Goal: Use online tool/utility: Utilize a website feature to perform a specific function

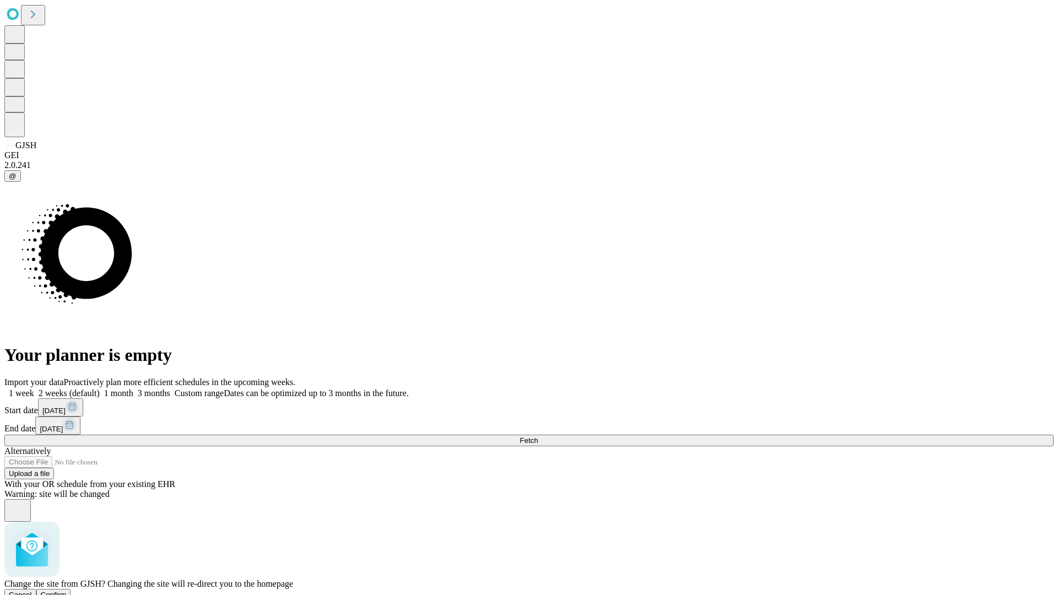
click at [67, 590] on span "Confirm" at bounding box center [54, 594] width 26 height 8
click at [100, 388] on label "2 weeks (default)" at bounding box center [67, 392] width 66 height 9
click at [538, 436] on span "Fetch" at bounding box center [528, 440] width 18 height 8
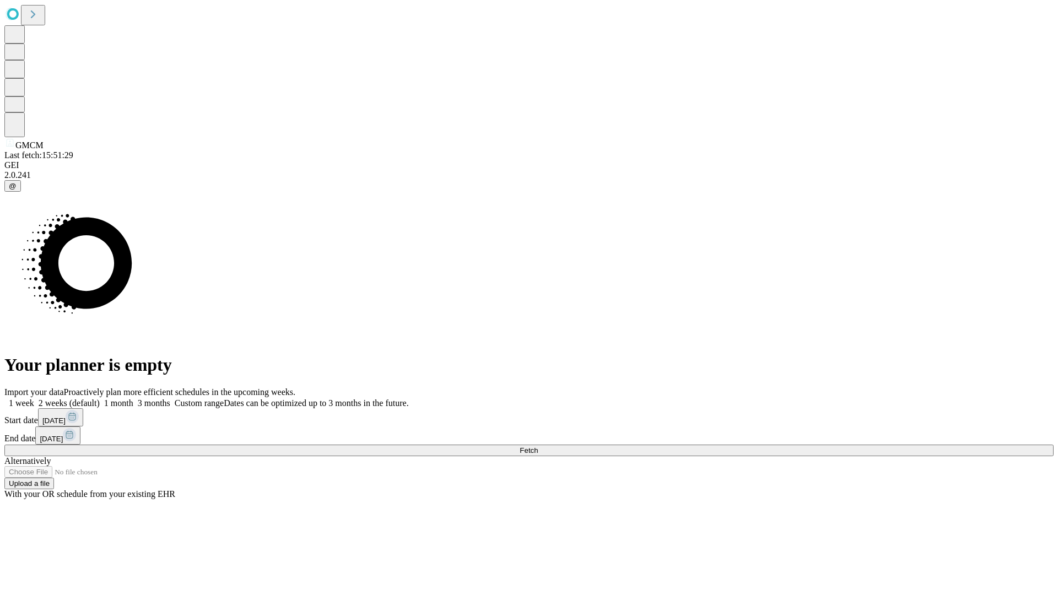
click at [100, 398] on label "2 weeks (default)" at bounding box center [67, 402] width 66 height 9
click at [538, 446] on span "Fetch" at bounding box center [528, 450] width 18 height 8
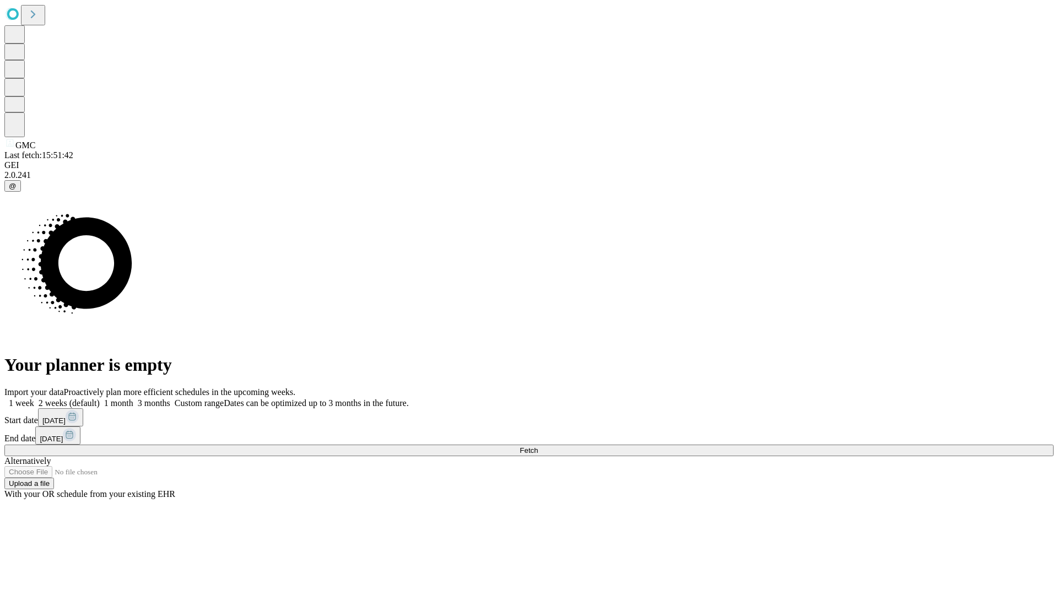
click at [100, 398] on label "2 weeks (default)" at bounding box center [67, 402] width 66 height 9
click at [538, 446] on span "Fetch" at bounding box center [528, 450] width 18 height 8
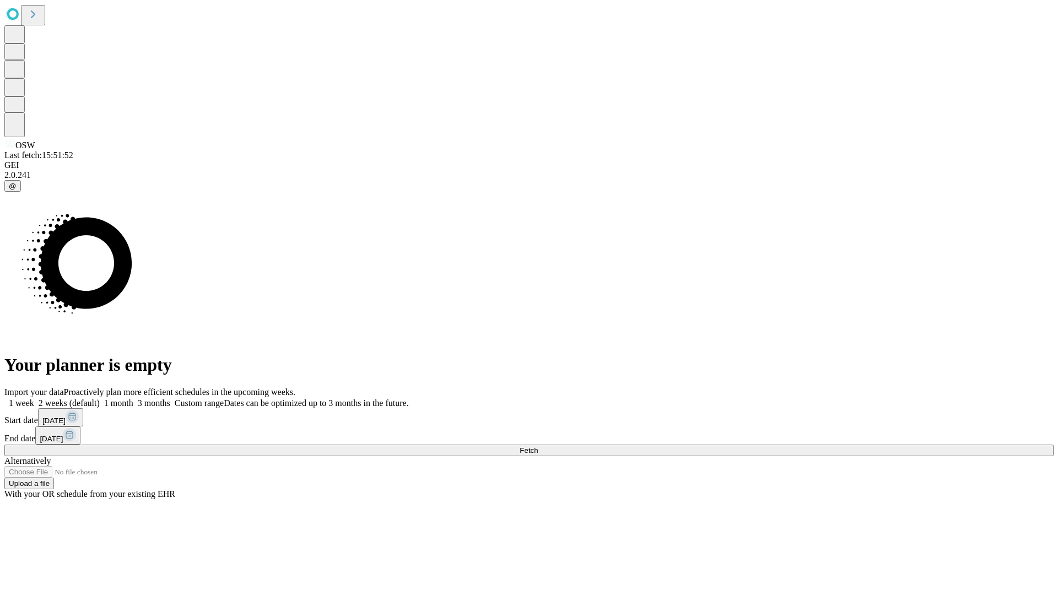
click at [538, 446] on span "Fetch" at bounding box center [528, 450] width 18 height 8
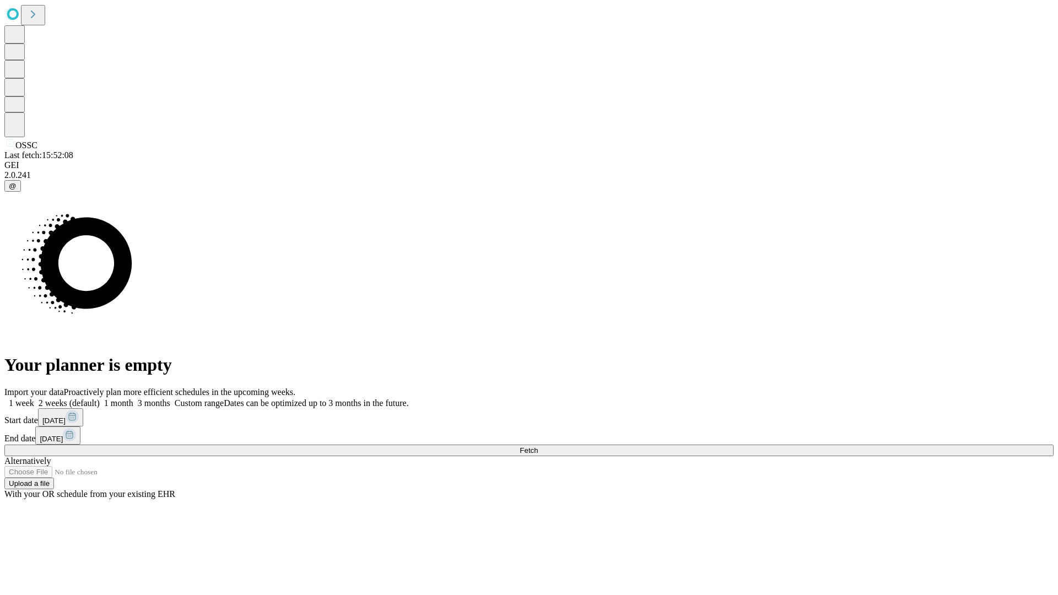
click at [100, 398] on label "2 weeks (default)" at bounding box center [67, 402] width 66 height 9
click at [538, 446] on span "Fetch" at bounding box center [528, 450] width 18 height 8
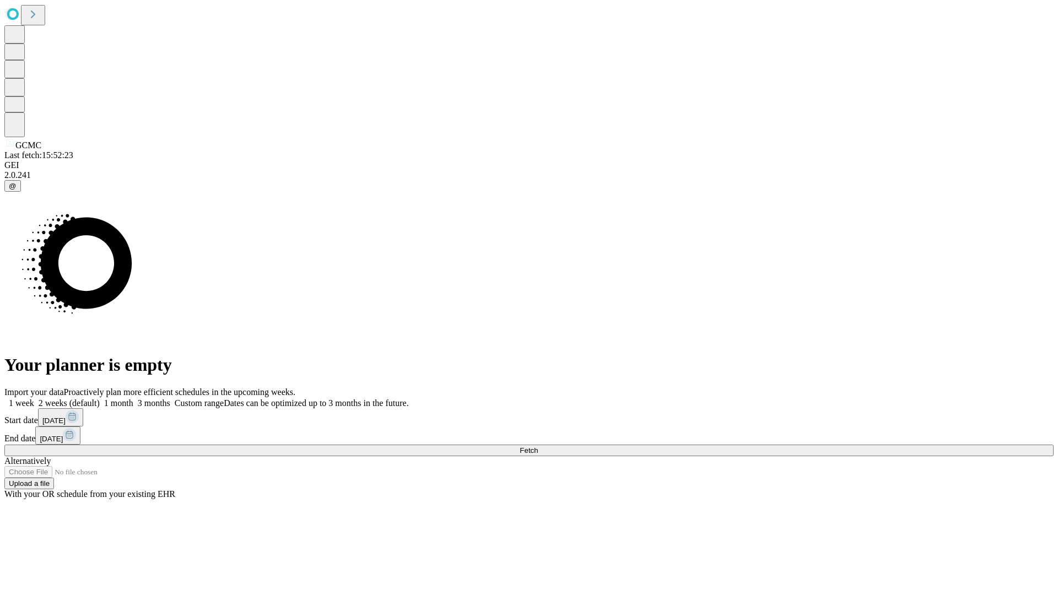
click at [538, 446] on span "Fetch" at bounding box center [528, 450] width 18 height 8
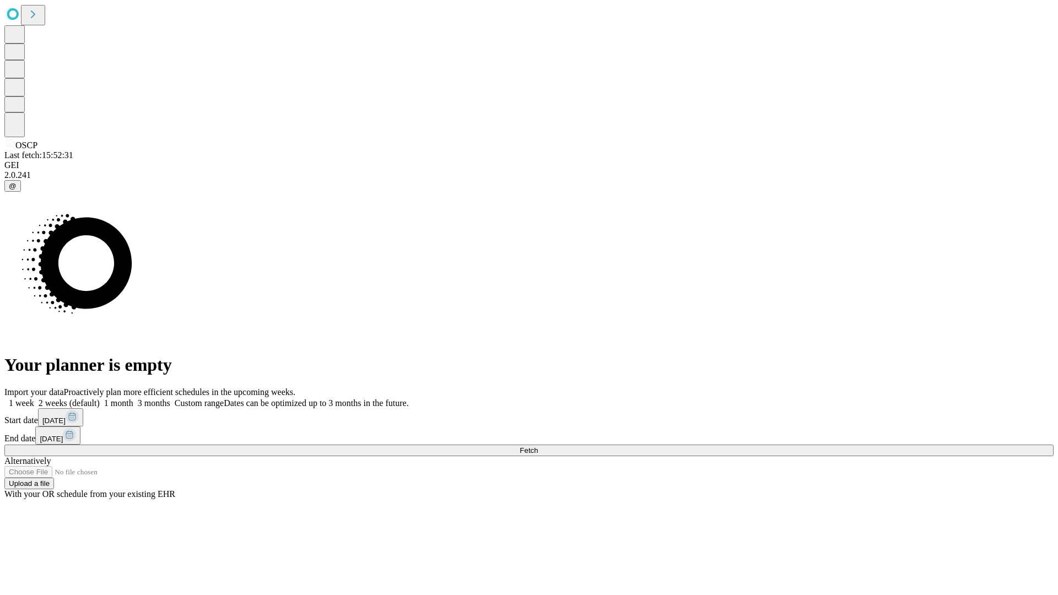
click at [100, 398] on label "2 weeks (default)" at bounding box center [67, 402] width 66 height 9
click at [538, 446] on span "Fetch" at bounding box center [528, 450] width 18 height 8
